Goal: Information Seeking & Learning: Learn about a topic

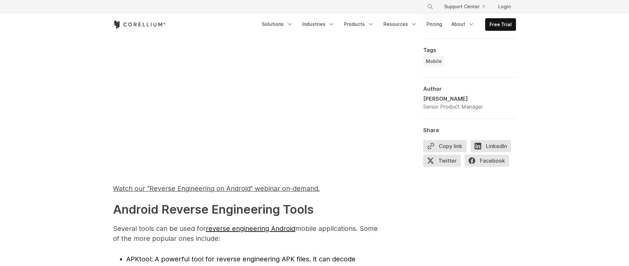
scroll to position [718, 0]
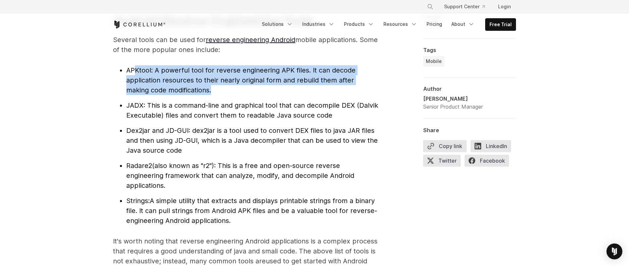
drag, startPoint x: 134, startPoint y: 69, endPoint x: 190, endPoint y: 90, distance: 59.4
click at [190, 90] on li "APKtool : A powerful tool for reverse engineering APK files. It can decode appl…" at bounding box center [252, 80] width 252 height 30
drag, startPoint x: 123, startPoint y: 65, endPoint x: 209, endPoint y: 93, distance: 90.9
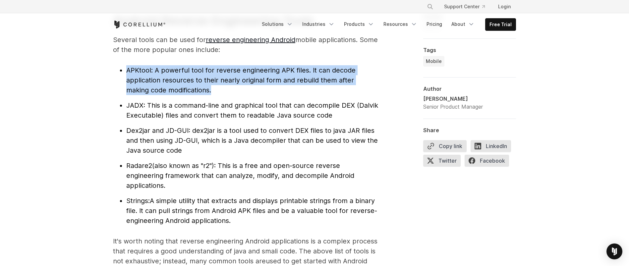
click at [209, 93] on li "APKtool : A powerful tool for reverse engineering APK files. It can decode appl…" at bounding box center [252, 80] width 252 height 30
drag, startPoint x: 220, startPoint y: 94, endPoint x: 119, endPoint y: 68, distance: 103.8
click at [119, 68] on ul "APKtool : A powerful tool for reverse engineering APK files. It can decode appl…" at bounding box center [245, 145] width 265 height 160
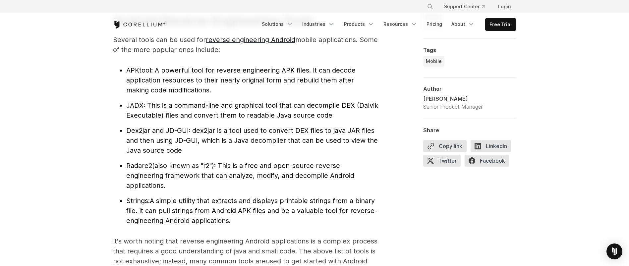
click at [119, 68] on ul "APKtool : A powerful tool for reverse engineering APK files. It can decode appl…" at bounding box center [245, 145] width 265 height 160
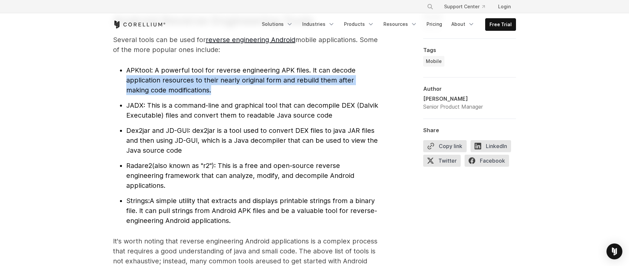
drag, startPoint x: 120, startPoint y: 80, endPoint x: 244, endPoint y: 96, distance: 125.4
click at [244, 96] on ul "APKtool : A powerful tool for reverse engineering APK files. It can decode appl…" at bounding box center [245, 145] width 265 height 160
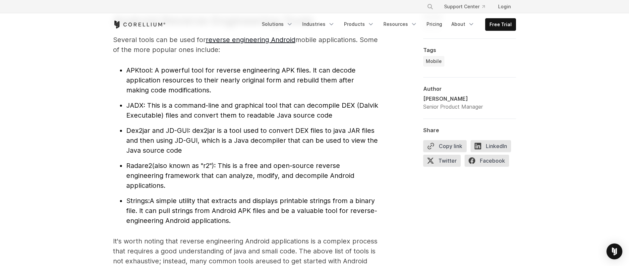
click at [244, 96] on ul "APKtool : A powerful tool for reverse engineering APK files. It can decode appl…" at bounding box center [245, 145] width 265 height 160
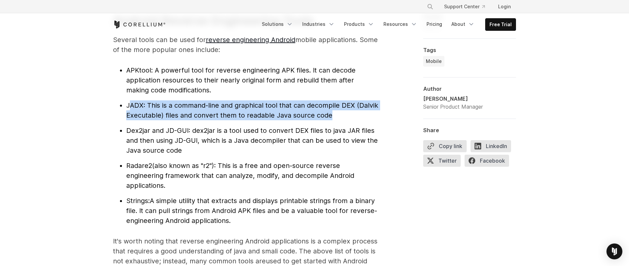
drag, startPoint x: 129, startPoint y: 106, endPoint x: 337, endPoint y: 122, distance: 208.1
click at [337, 122] on ul "APKtool : A powerful tool for reverse engineering APK files. It can decode appl…" at bounding box center [245, 145] width 265 height 160
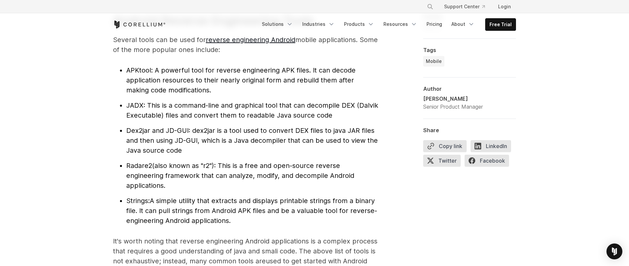
click at [337, 122] on ul "APKtool : A powerful tool for reverse engineering APK files. It can decode appl…" at bounding box center [245, 145] width 265 height 160
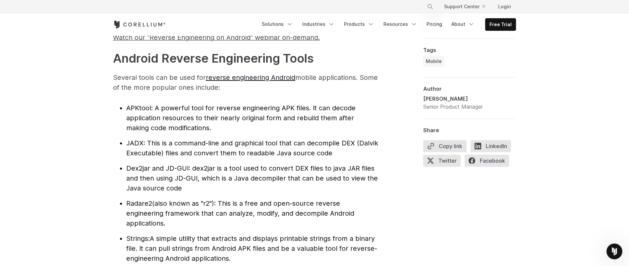
scroll to position [605, 0]
